Goal: Communication & Community: Answer question/provide support

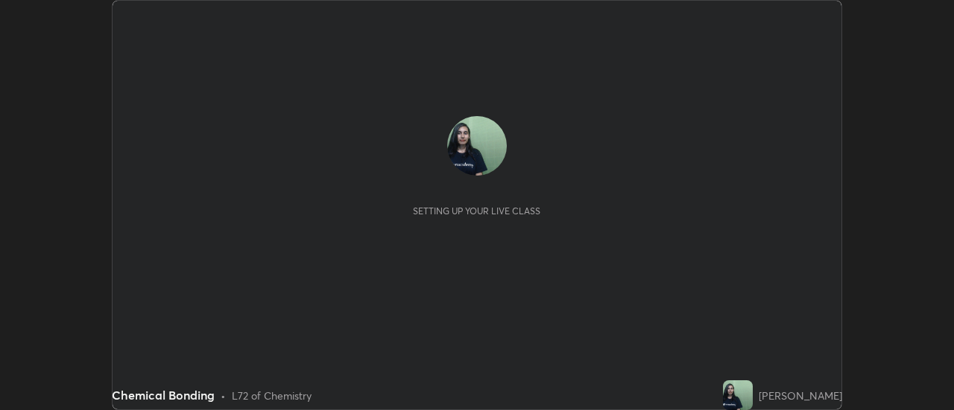
scroll to position [410, 953]
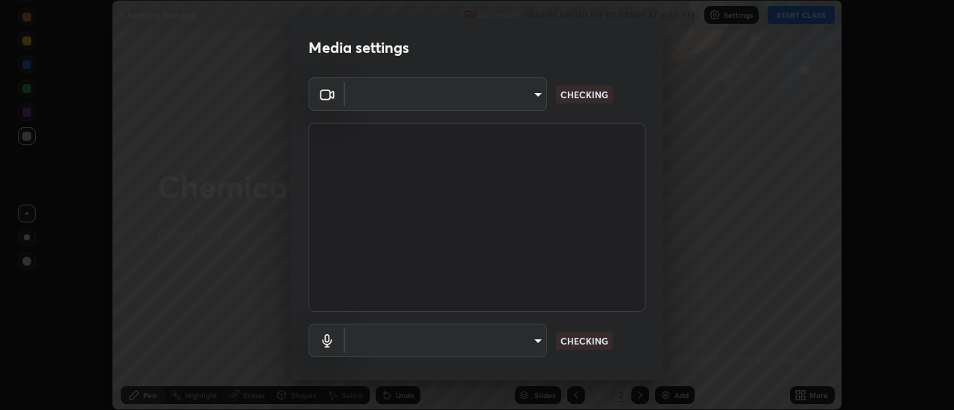
type input "0ade6c1a2b09329684cd28a63f80ec040423d12f5d12a0ebf447b2472701ef61"
type input "communications"
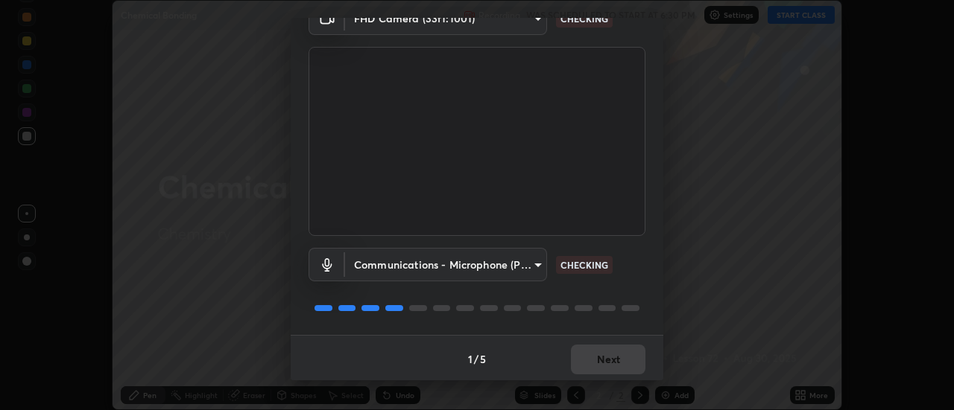
scroll to position [78, 0]
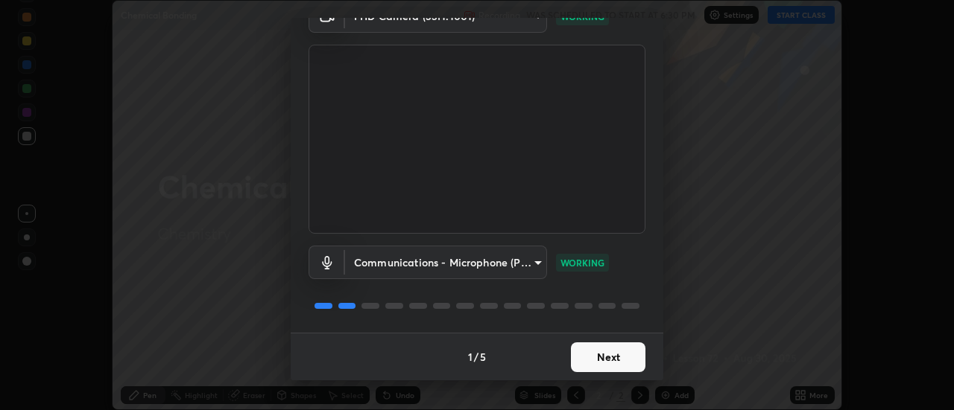
click at [592, 349] on button "Next" at bounding box center [608, 358] width 74 height 30
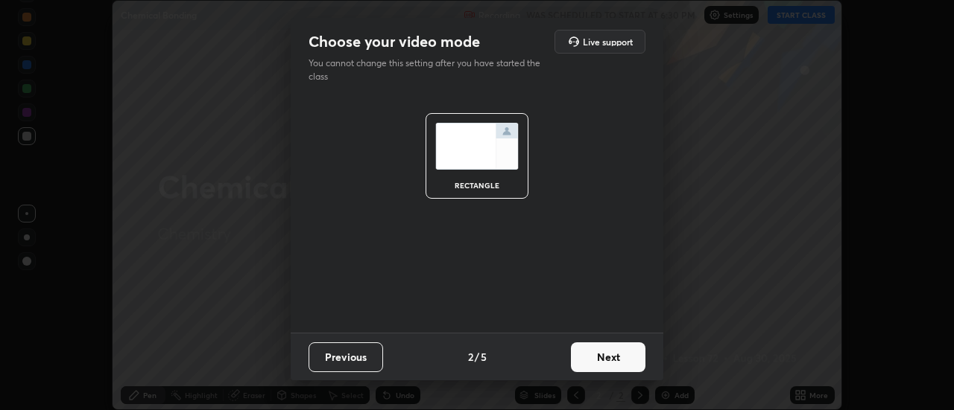
click at [603, 352] on button "Next" at bounding box center [608, 358] width 74 height 30
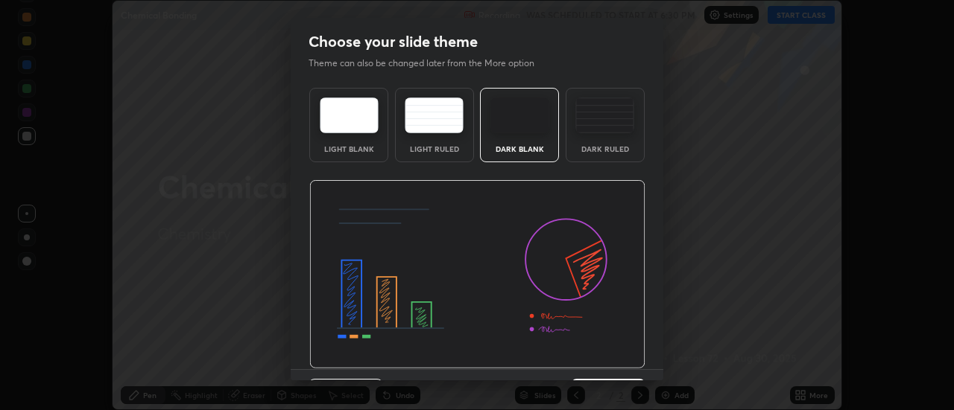
click at [600, 353] on img at bounding box center [477, 274] width 336 height 189
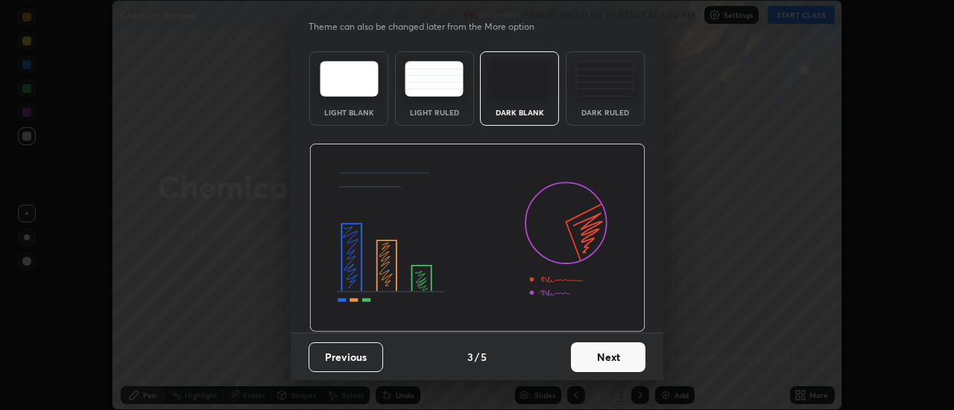
click at [613, 364] on button "Next" at bounding box center [608, 358] width 74 height 30
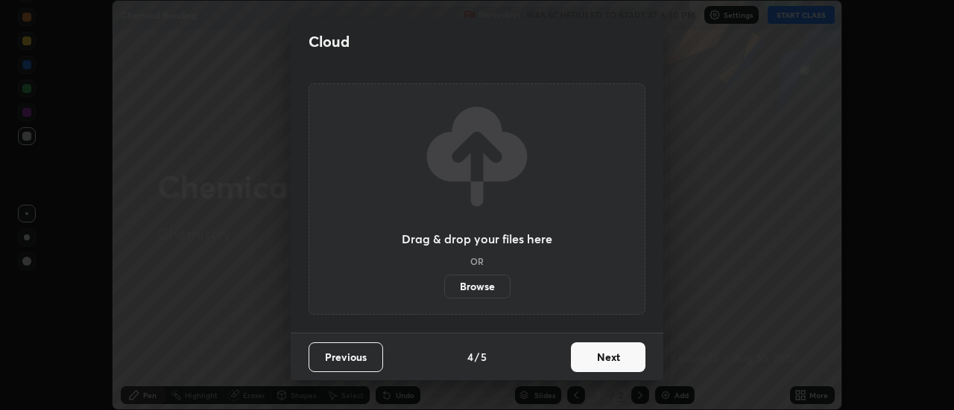
scroll to position [0, 0]
click at [610, 359] on button "Next" at bounding box center [608, 358] width 74 height 30
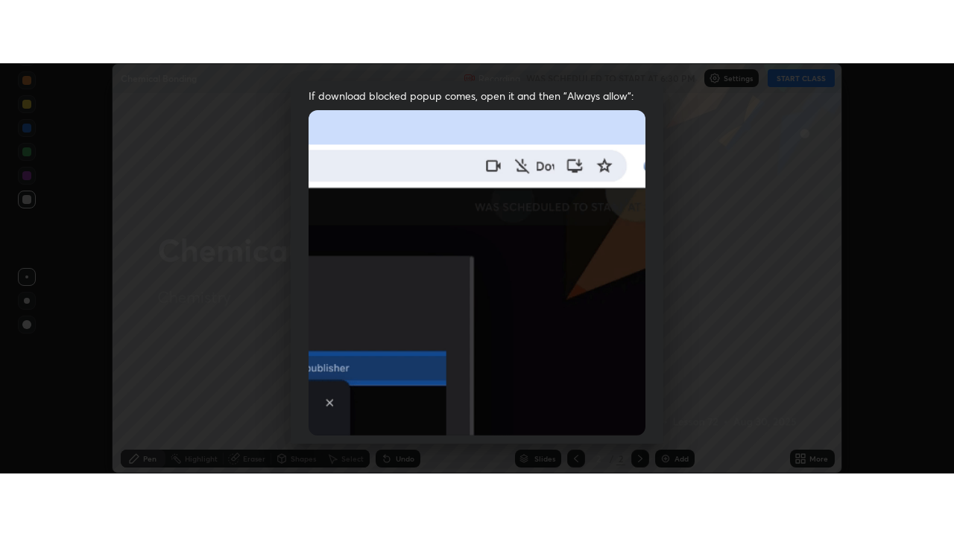
scroll to position [382, 0]
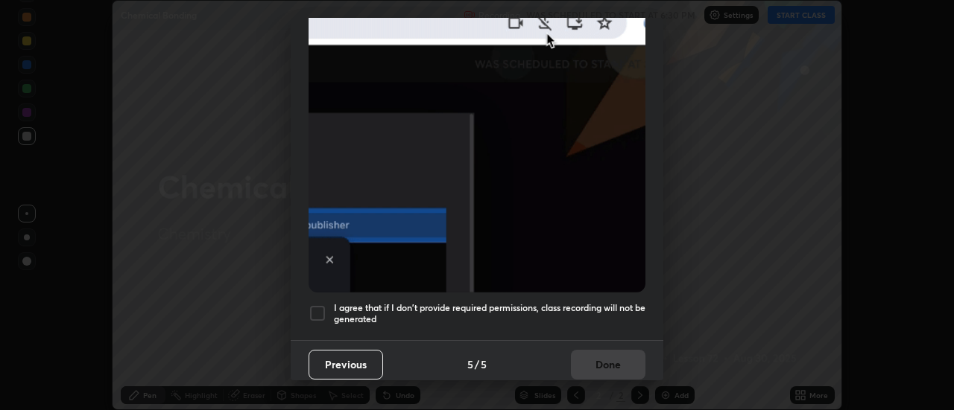
click at [317, 305] on div at bounding box center [317, 314] width 18 height 18
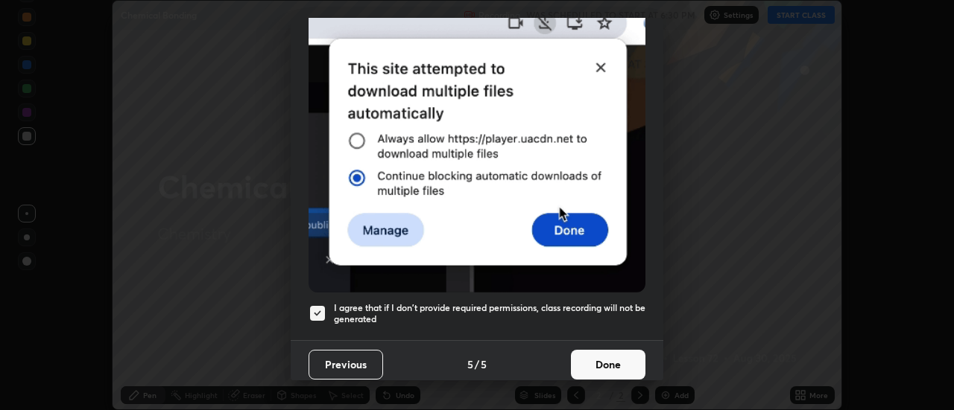
click at [603, 357] on button "Done" at bounding box center [608, 365] width 74 height 30
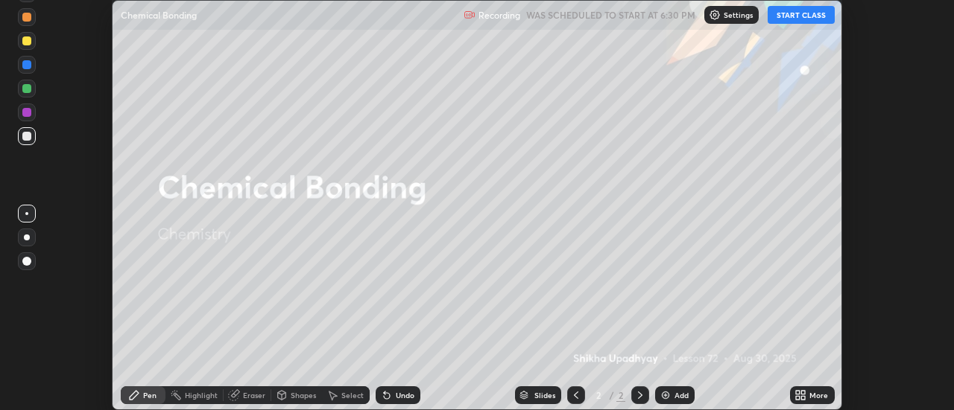
click at [805, 392] on icon at bounding box center [804, 393] width 4 height 4
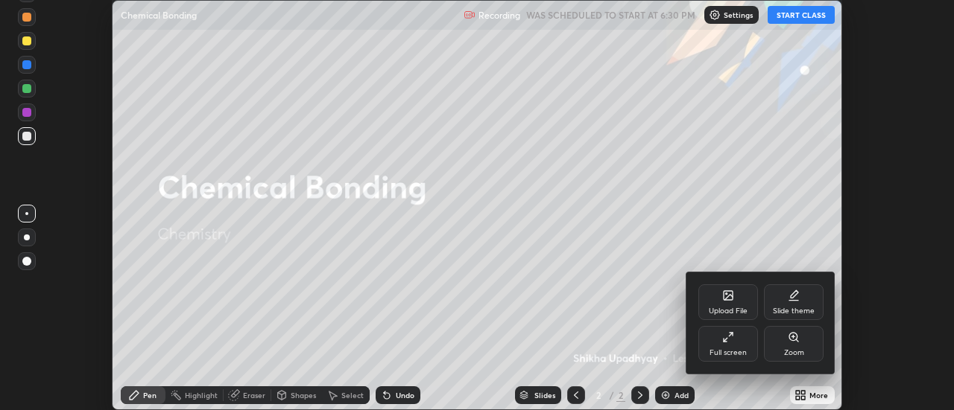
click at [723, 343] on icon at bounding box center [728, 338] width 12 height 12
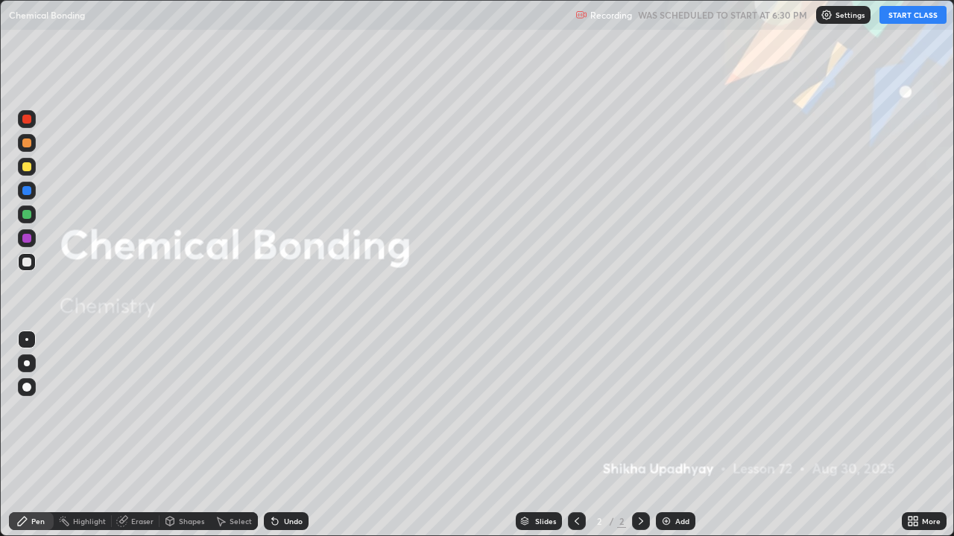
scroll to position [536, 954]
click at [928, 18] on button "START CLASS" at bounding box center [912, 15] width 67 height 18
click at [682, 410] on div "Add" at bounding box center [682, 521] width 14 height 7
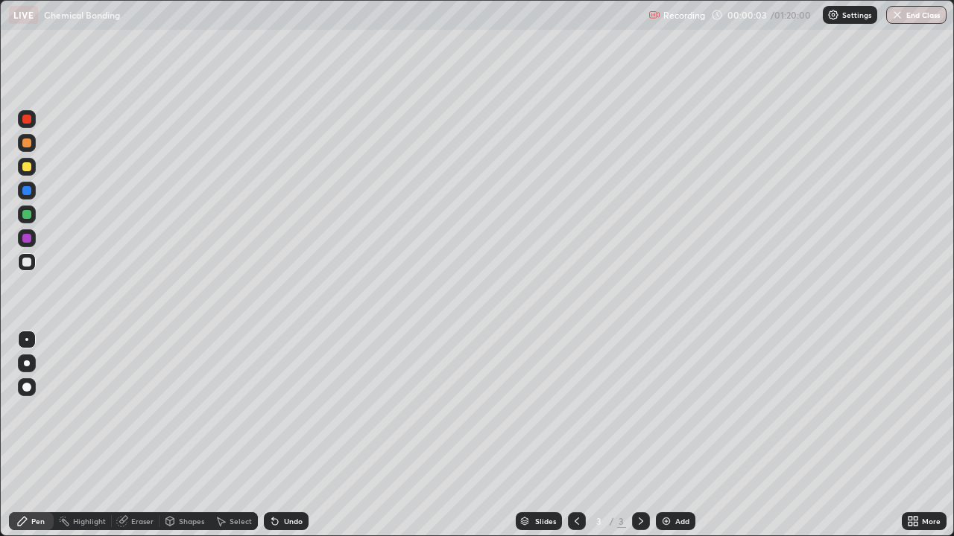
click at [26, 168] on div at bounding box center [26, 166] width 9 height 9
click at [32, 166] on div at bounding box center [27, 167] width 18 height 18
click at [24, 366] on div at bounding box center [27, 364] width 18 height 18
click at [30, 261] on div at bounding box center [26, 262] width 9 height 9
click at [292, 410] on div "Undo" at bounding box center [293, 521] width 19 height 7
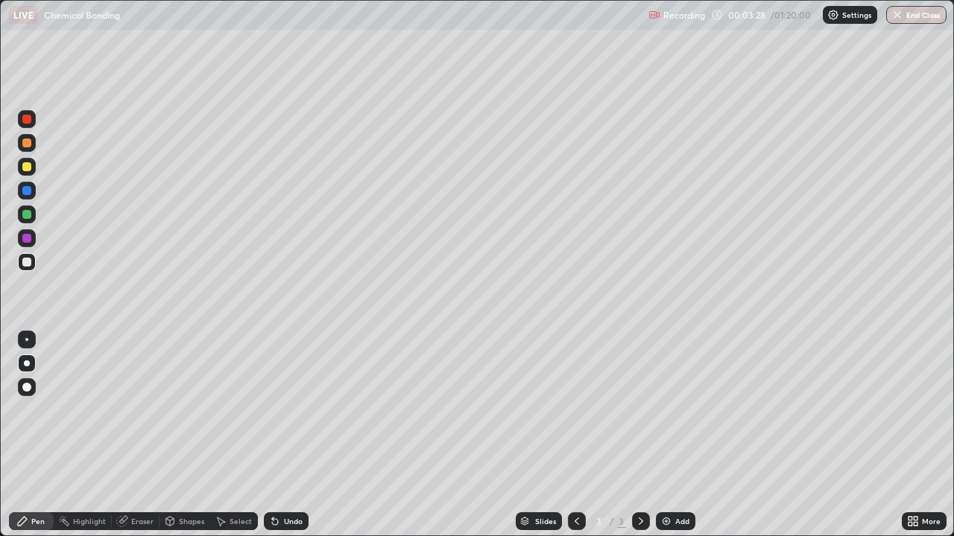
click at [28, 121] on div at bounding box center [26, 119] width 9 height 9
click at [130, 410] on div "Eraser" at bounding box center [136, 522] width 48 height 18
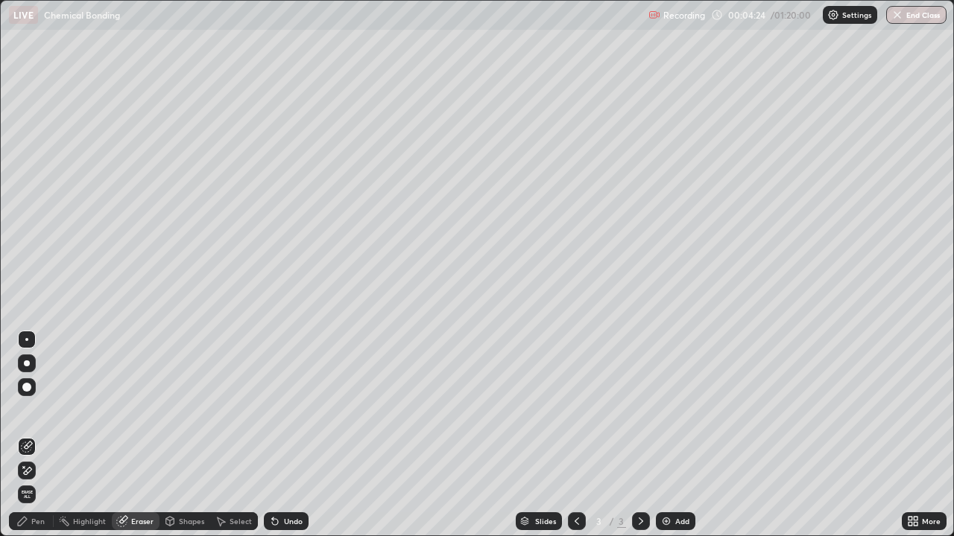
click at [28, 410] on icon at bounding box center [28, 470] width 8 height 7
click at [40, 410] on div "Pen" at bounding box center [37, 521] width 13 height 7
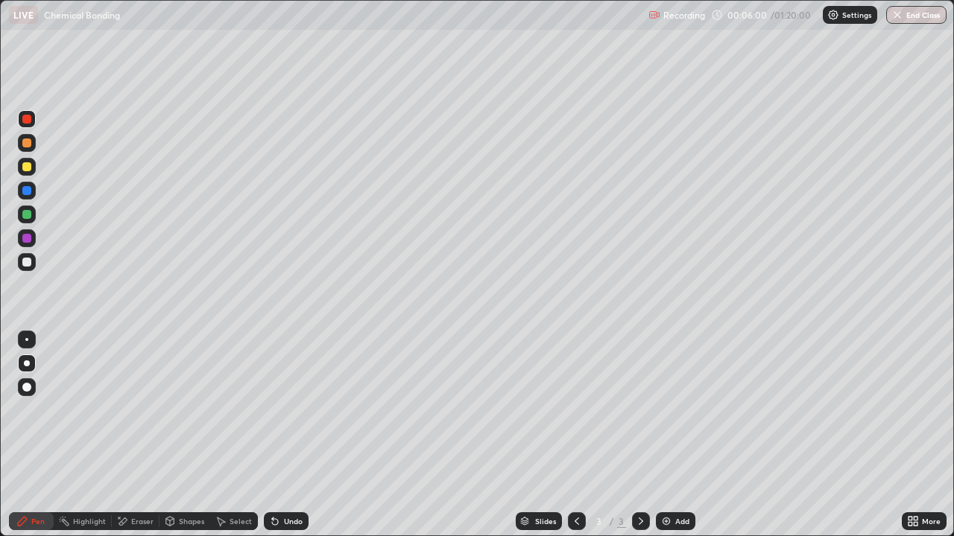
click at [134, 410] on div "Eraser" at bounding box center [142, 521] width 22 height 7
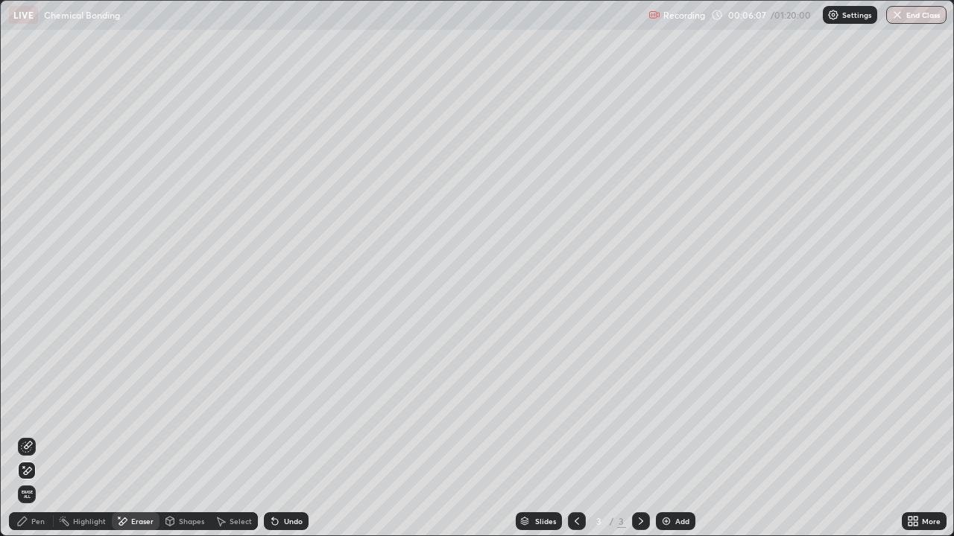
click at [286, 410] on div "Undo" at bounding box center [293, 521] width 19 height 7
click at [284, 410] on div "Undo" at bounding box center [293, 521] width 19 height 7
click at [281, 410] on div "Undo" at bounding box center [286, 522] width 45 height 18
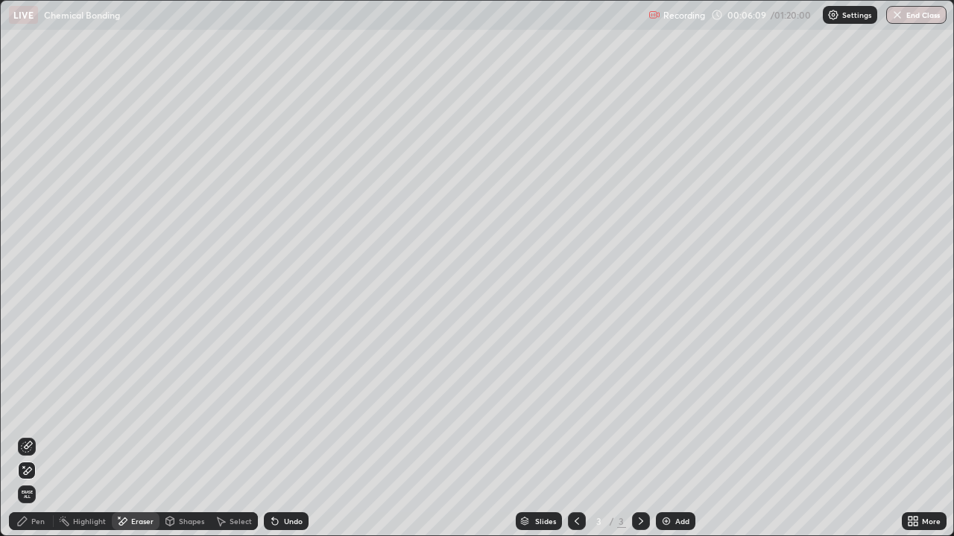
click at [281, 410] on div "Undo" at bounding box center [286, 522] width 45 height 18
click at [284, 410] on div "Undo" at bounding box center [293, 521] width 19 height 7
click at [287, 410] on div "Undo" at bounding box center [293, 521] width 19 height 7
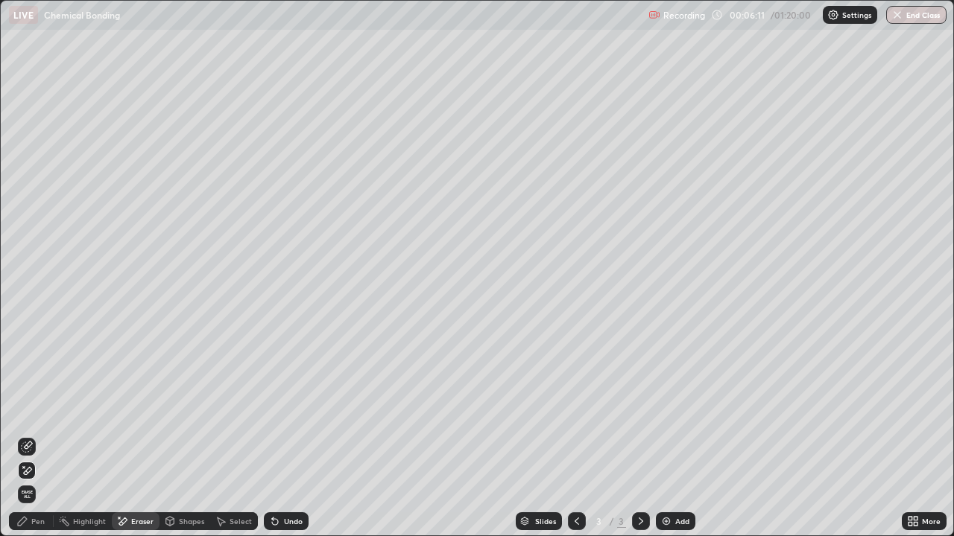
click at [284, 410] on div "Undo" at bounding box center [293, 521] width 19 height 7
click at [286, 410] on div "Undo" at bounding box center [293, 521] width 19 height 7
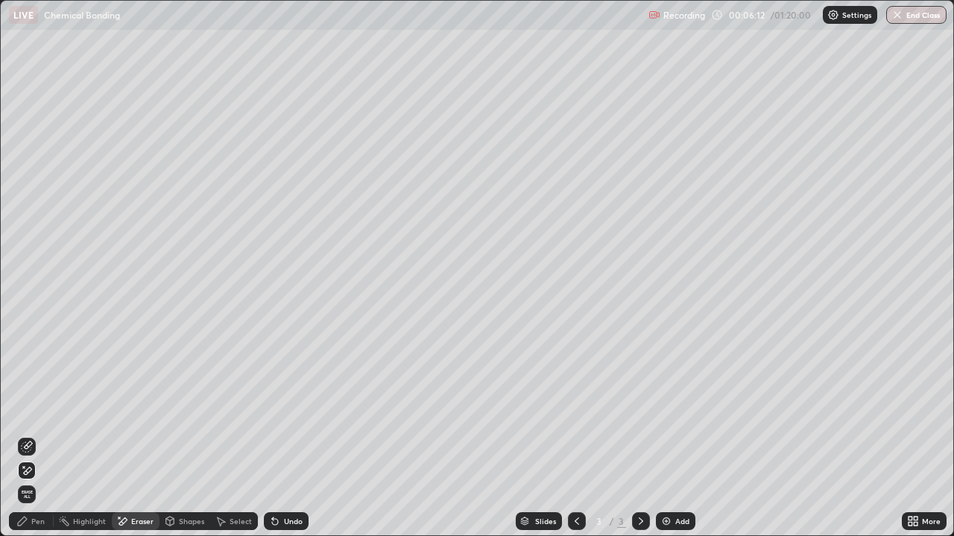
click at [286, 410] on div "Undo" at bounding box center [293, 521] width 19 height 7
click at [290, 410] on div "Undo" at bounding box center [293, 521] width 19 height 7
click at [291, 410] on div "Undo" at bounding box center [293, 521] width 19 height 7
click at [288, 410] on div "Undo" at bounding box center [293, 521] width 19 height 7
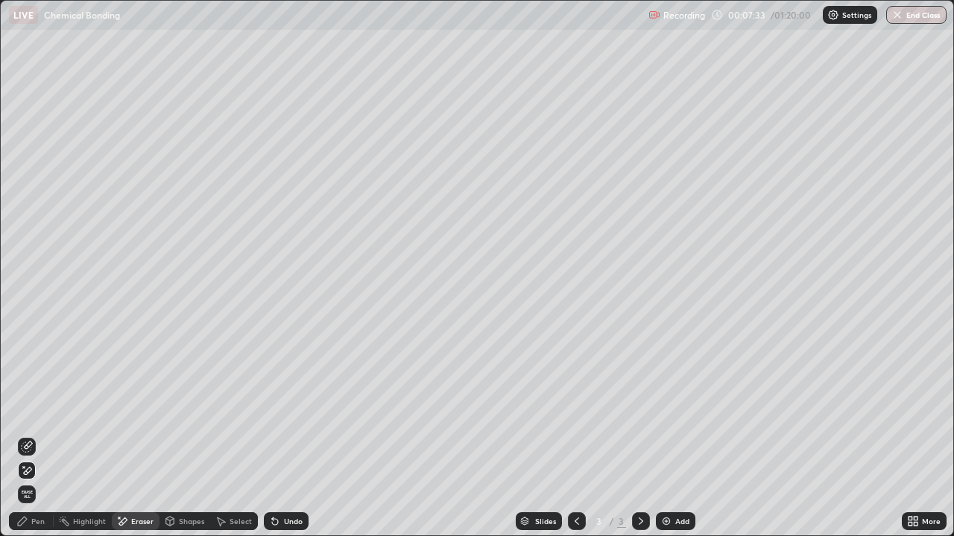
click at [677, 410] on div "Add" at bounding box center [682, 521] width 14 height 7
click at [34, 410] on div "Pen" at bounding box center [37, 521] width 13 height 7
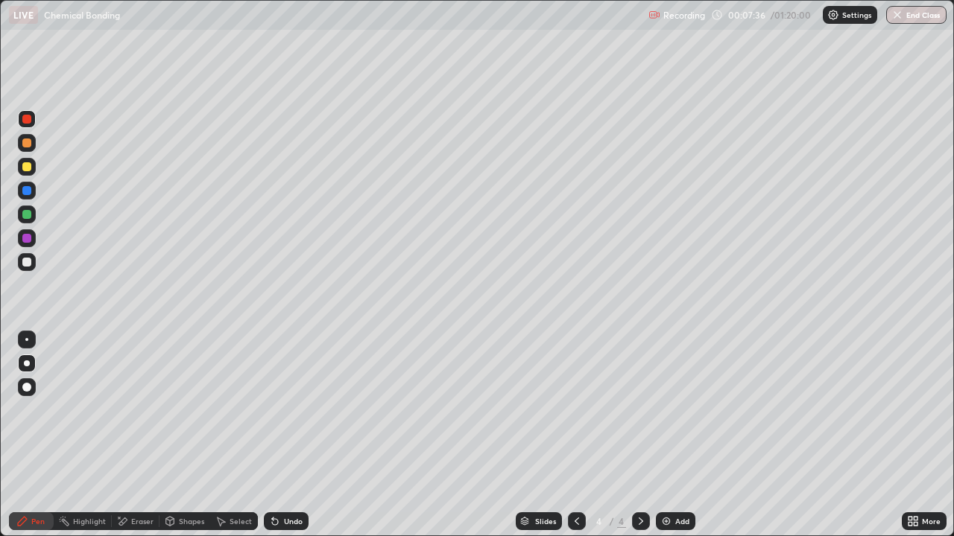
click at [28, 169] on div at bounding box center [26, 166] width 9 height 9
click at [27, 264] on div at bounding box center [26, 262] width 9 height 9
click at [284, 410] on div "Undo" at bounding box center [293, 521] width 19 height 7
click at [279, 410] on div "Undo" at bounding box center [286, 522] width 45 height 18
click at [280, 410] on div "Undo" at bounding box center [286, 522] width 45 height 18
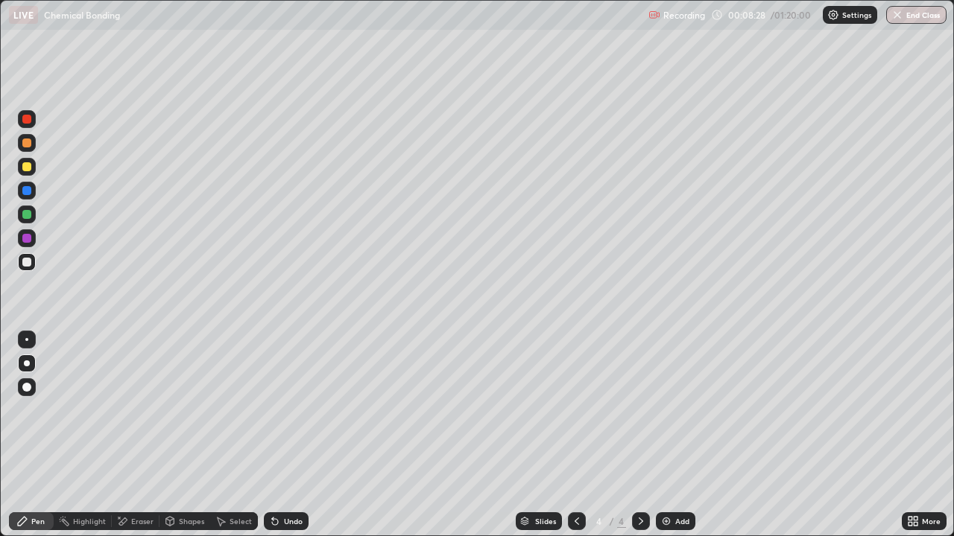
click at [575, 410] on icon at bounding box center [577, 522] width 12 height 12
click at [639, 410] on icon at bounding box center [641, 522] width 12 height 12
click at [26, 192] on div at bounding box center [26, 190] width 9 height 9
click at [29, 265] on div at bounding box center [26, 262] width 9 height 9
click at [294, 410] on div "Undo" at bounding box center [293, 521] width 19 height 7
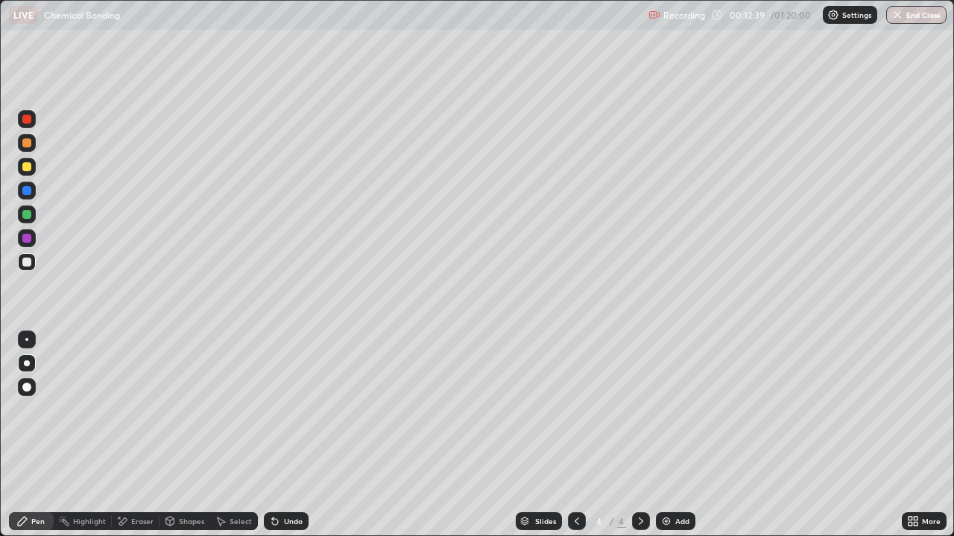
click at [297, 410] on div "Undo" at bounding box center [293, 521] width 19 height 7
click at [25, 187] on div at bounding box center [26, 190] width 9 height 9
click at [291, 410] on div "Undo" at bounding box center [293, 521] width 19 height 7
click at [295, 410] on div "Undo" at bounding box center [286, 522] width 45 height 18
click at [297, 410] on div "Undo" at bounding box center [286, 522] width 45 height 18
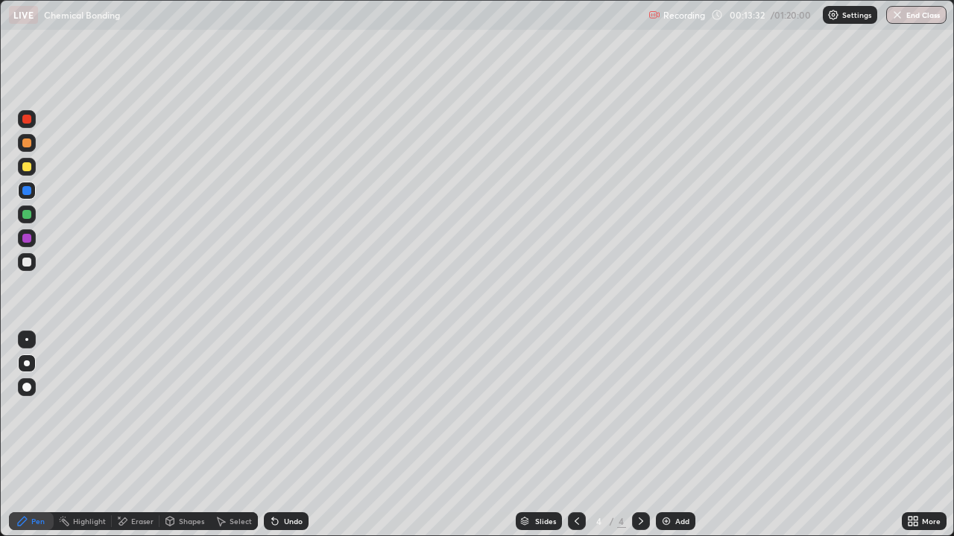
click at [288, 410] on div "Undo" at bounding box center [286, 522] width 45 height 18
click at [139, 410] on div "Eraser" at bounding box center [142, 521] width 22 height 7
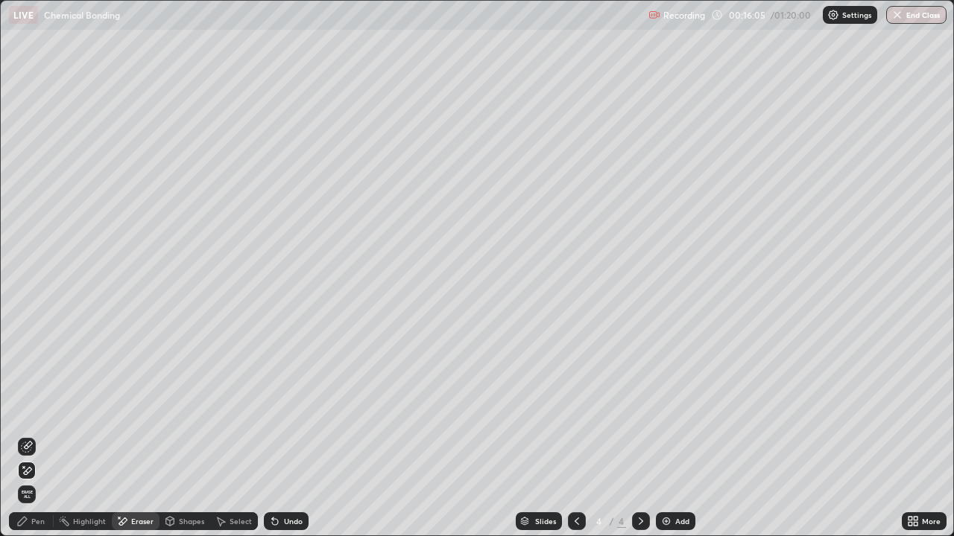
click at [278, 410] on icon at bounding box center [275, 522] width 12 height 12
click at [284, 410] on div "Undo" at bounding box center [293, 521] width 19 height 7
click at [283, 410] on div "Undo" at bounding box center [286, 522] width 45 height 18
click at [284, 410] on div "Undo" at bounding box center [286, 522] width 45 height 18
click at [285, 410] on div "Undo" at bounding box center [286, 522] width 45 height 18
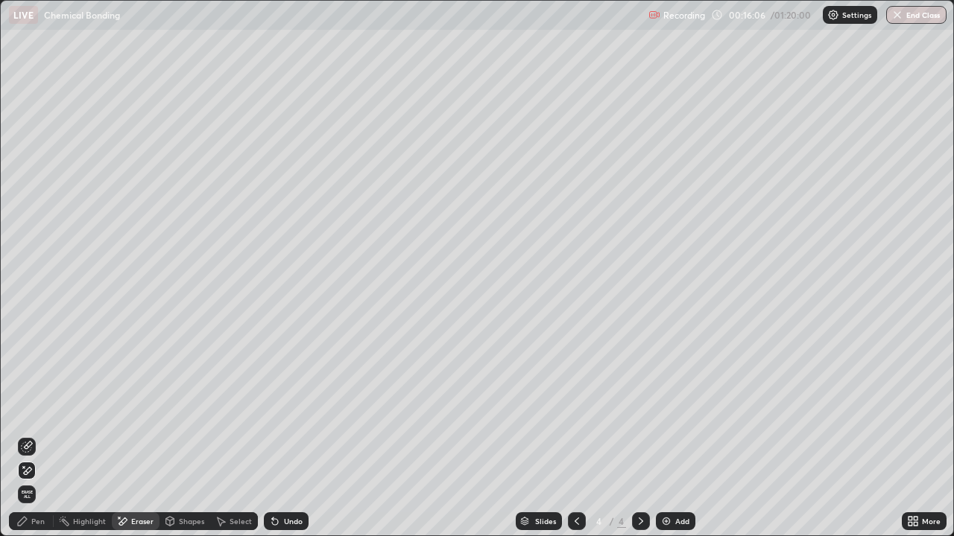
click at [283, 410] on div "Undo" at bounding box center [286, 522] width 45 height 18
click at [285, 410] on div "Undo" at bounding box center [286, 522] width 45 height 18
click at [286, 410] on div "Undo" at bounding box center [286, 522] width 45 height 18
click at [287, 410] on div "Undo" at bounding box center [293, 521] width 19 height 7
click at [286, 410] on div "Undo" at bounding box center [286, 522] width 45 height 18
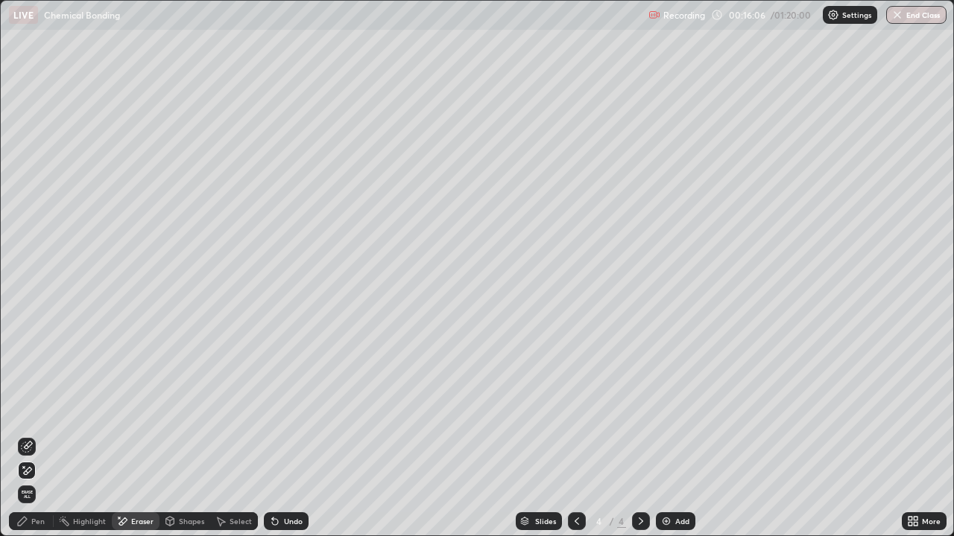
click at [285, 410] on div "Undo" at bounding box center [286, 522] width 45 height 18
click at [285, 410] on div "Undo" at bounding box center [293, 521] width 19 height 7
click at [288, 410] on div "Undo" at bounding box center [293, 521] width 19 height 7
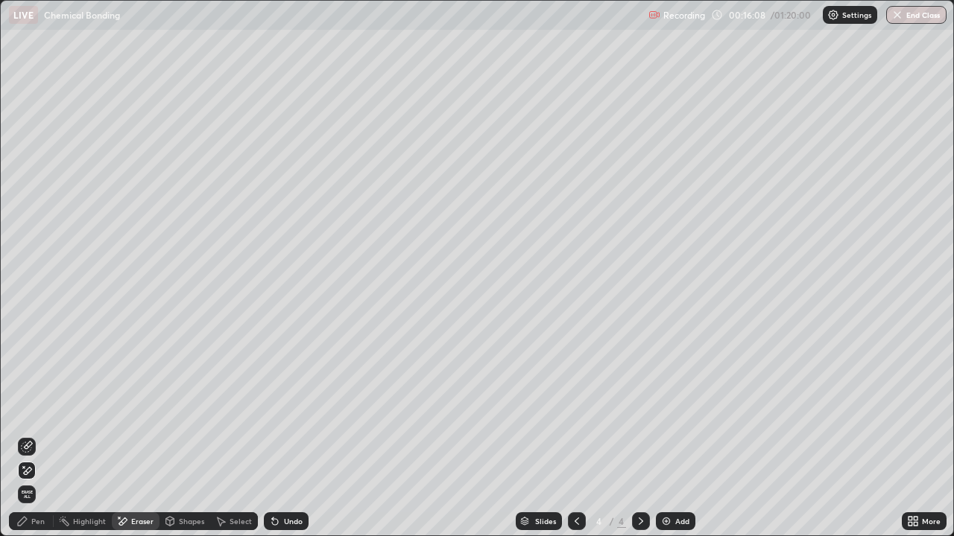
click at [288, 410] on div "Undo" at bounding box center [293, 521] width 19 height 7
click at [290, 410] on div "Undo" at bounding box center [293, 521] width 19 height 7
click at [679, 410] on div "Add" at bounding box center [682, 521] width 14 height 7
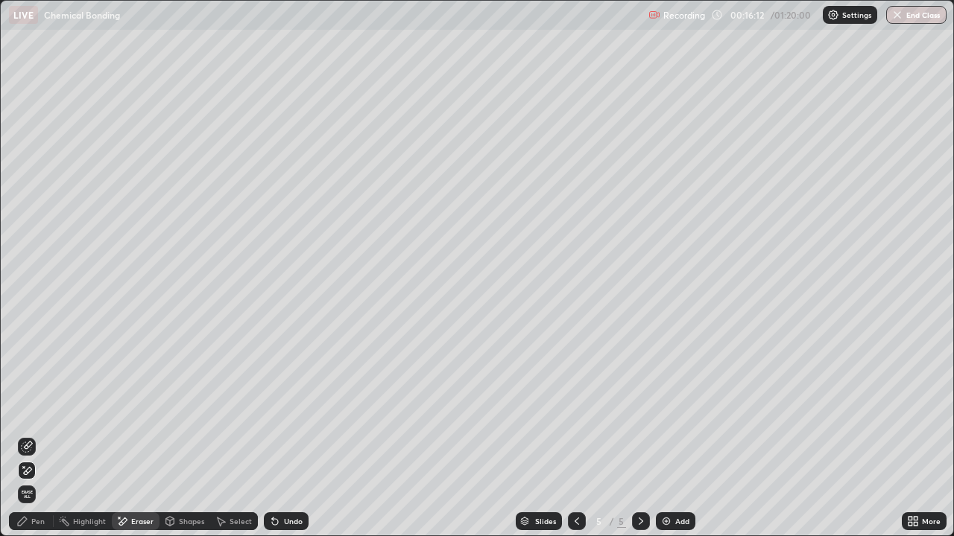
click at [36, 410] on div "Pen" at bounding box center [37, 521] width 13 height 7
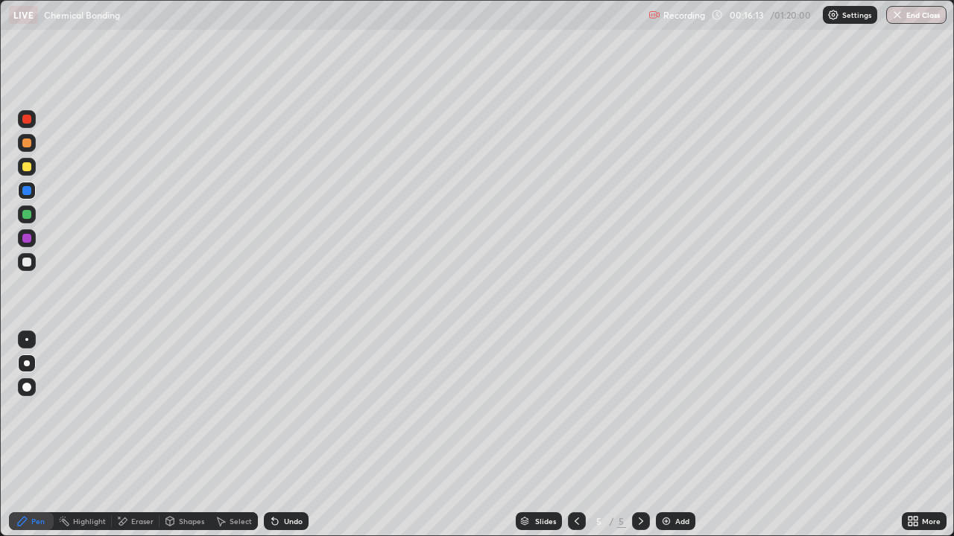
click at [29, 169] on div at bounding box center [26, 166] width 9 height 9
click at [681, 410] on button "Undo" at bounding box center [694, 502] width 43 height 18
click at [19, 118] on div at bounding box center [27, 119] width 18 height 18
click at [679, 410] on div "Add" at bounding box center [682, 521] width 14 height 7
click at [28, 259] on div at bounding box center [26, 262] width 9 height 9
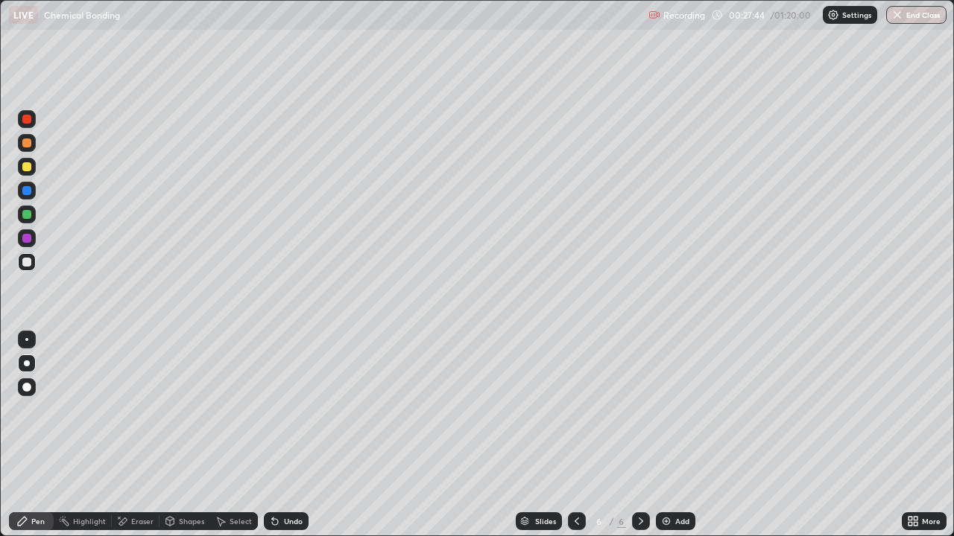
click at [134, 410] on div "Eraser" at bounding box center [142, 521] width 22 height 7
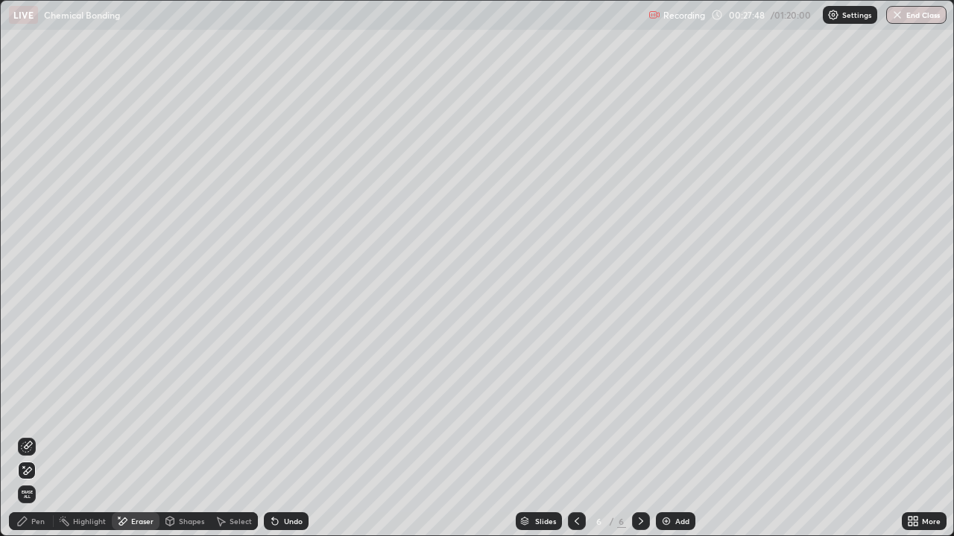
click at [30, 410] on div "Pen" at bounding box center [31, 522] width 45 height 18
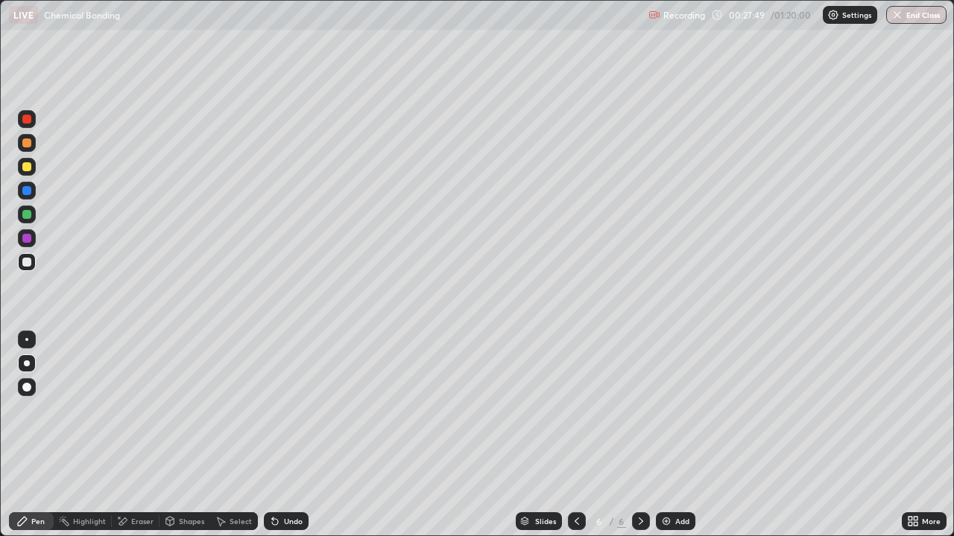
click at [27, 191] on div at bounding box center [26, 190] width 9 height 9
click at [22, 261] on div at bounding box center [26, 262] width 9 height 9
click at [675, 410] on div "Add" at bounding box center [682, 521] width 14 height 7
click at [28, 164] on div at bounding box center [26, 166] width 9 height 9
click at [28, 119] on div at bounding box center [26, 119] width 9 height 9
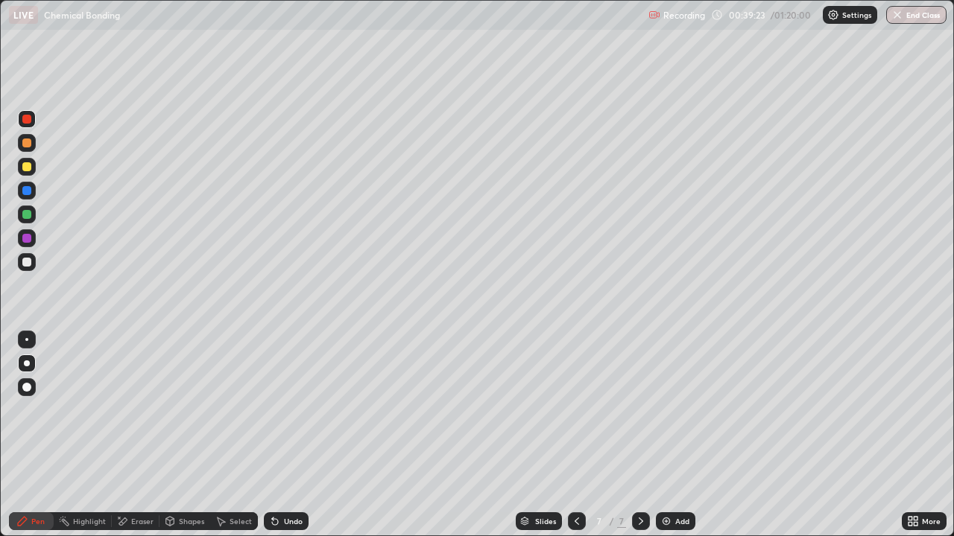
click at [34, 261] on div at bounding box center [27, 262] width 18 height 18
click at [919, 15] on button "End Class" at bounding box center [916, 15] width 60 height 18
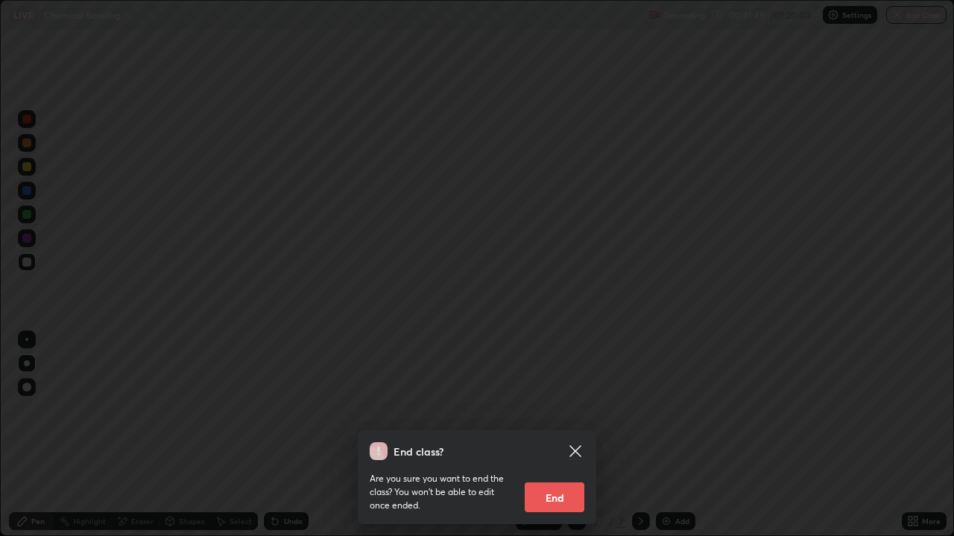
click at [530, 410] on button "End" at bounding box center [554, 498] width 60 height 30
